Goal: Find specific page/section

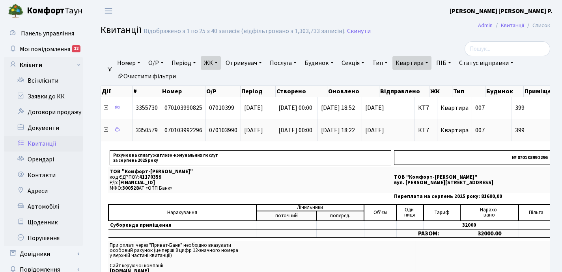
select select "25"
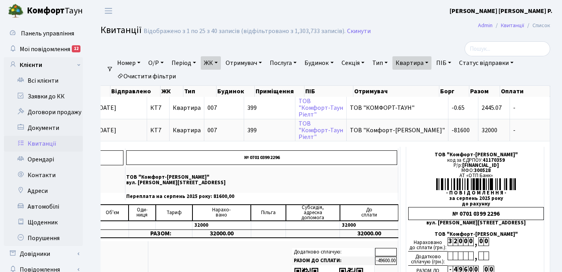
click at [431, 62] on link "Квартира" at bounding box center [411, 62] width 39 height 13
type input "3"
type input "135"
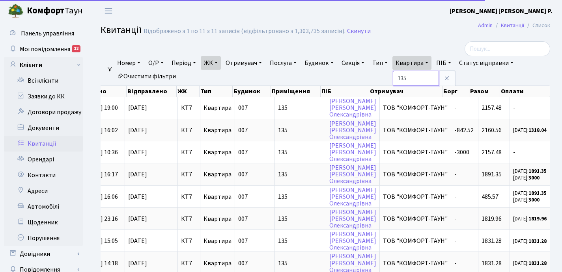
scroll to position [0, 240]
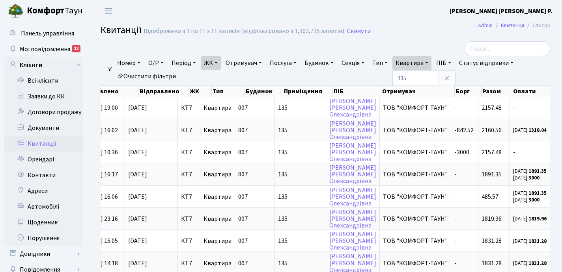
click at [218, 62] on link "ЖК" at bounding box center [211, 62] width 20 height 13
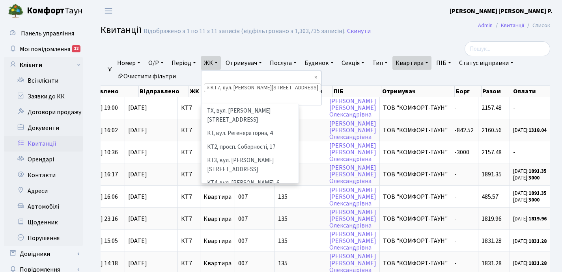
scroll to position [82, 0]
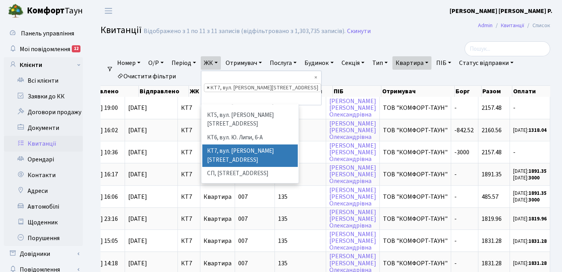
click at [209, 84] on span "×" at bounding box center [208, 88] width 3 height 8
select select
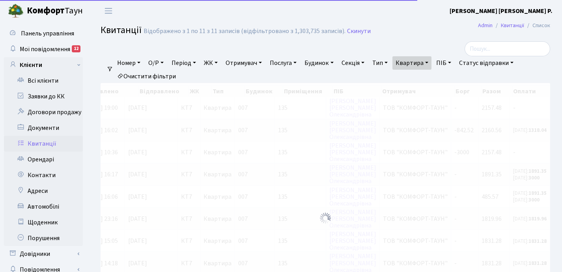
click at [221, 62] on link "ЖК" at bounding box center [211, 62] width 20 height 13
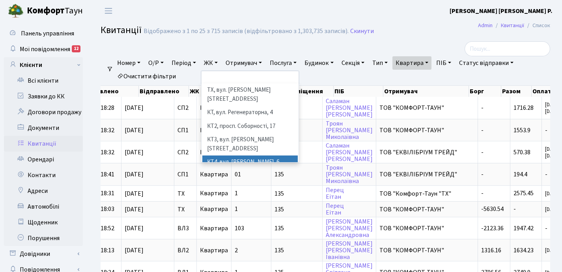
click at [238, 156] on li "КТ4, вул. [PERSON_NAME], 6" at bounding box center [249, 163] width 95 height 14
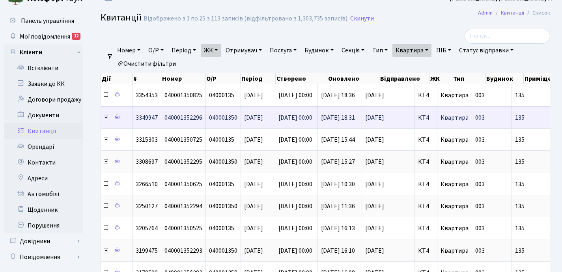
click at [106, 118] on icon at bounding box center [106, 117] width 6 height 6
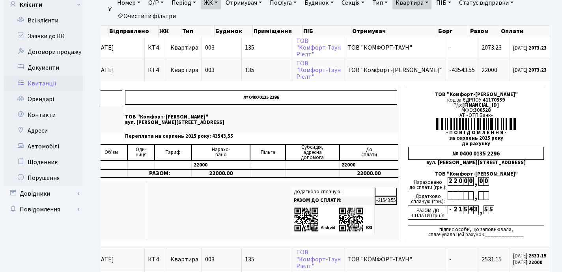
scroll to position [62, 0]
